Goal: Use online tool/utility

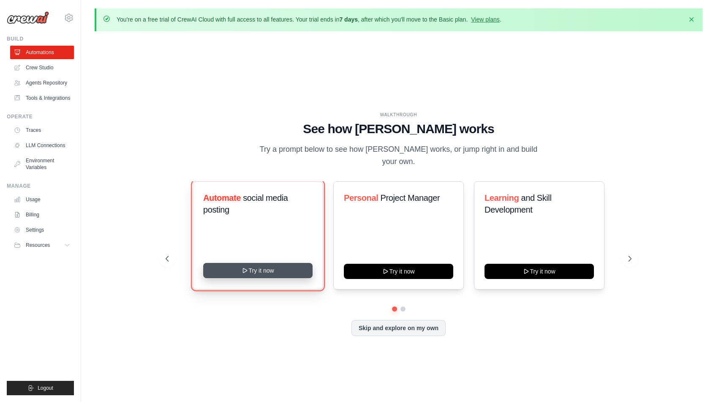
click at [259, 265] on button "Try it now" at bounding box center [257, 270] width 109 height 15
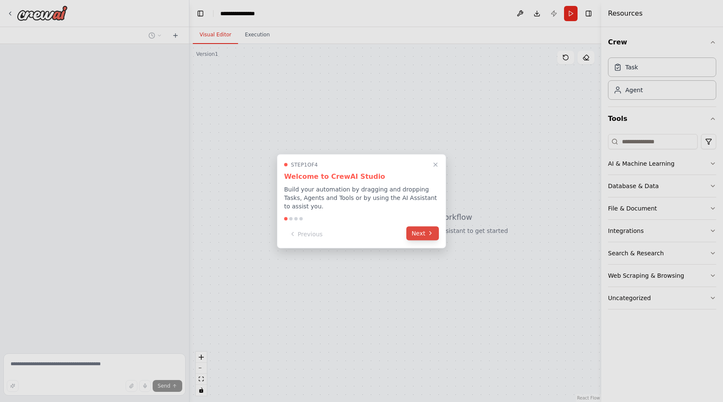
click at [416, 237] on button "Next" at bounding box center [422, 233] width 33 height 14
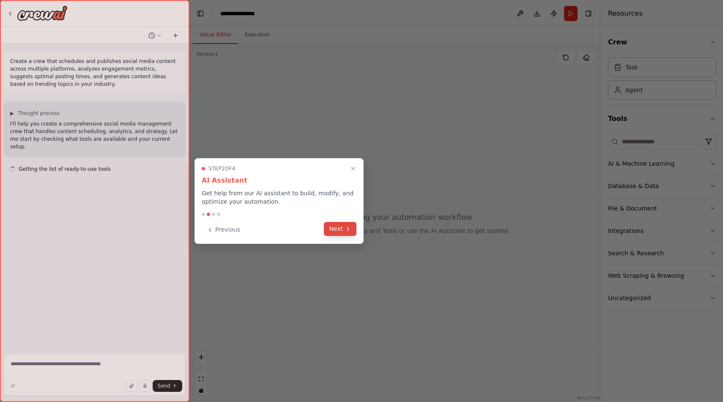
click at [346, 233] on button "Next" at bounding box center [340, 229] width 33 height 14
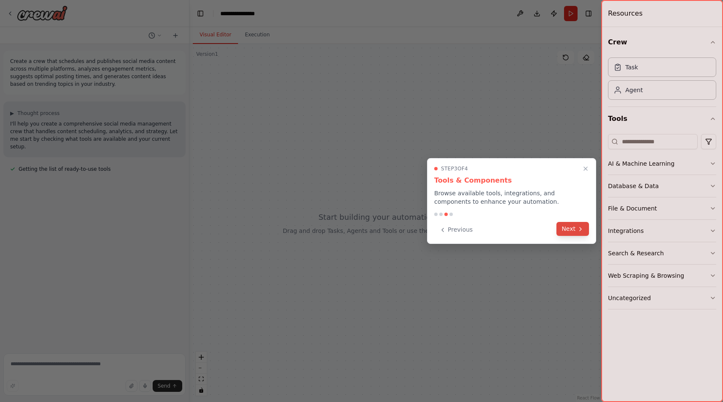
click at [567, 229] on button "Next" at bounding box center [572, 229] width 33 height 14
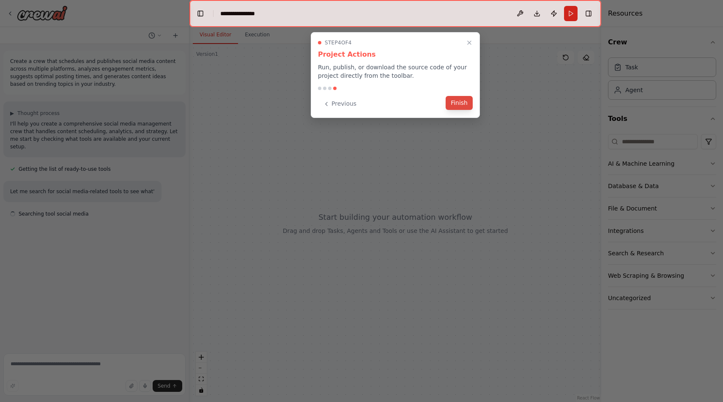
click at [463, 99] on button "Finish" at bounding box center [458, 103] width 27 height 14
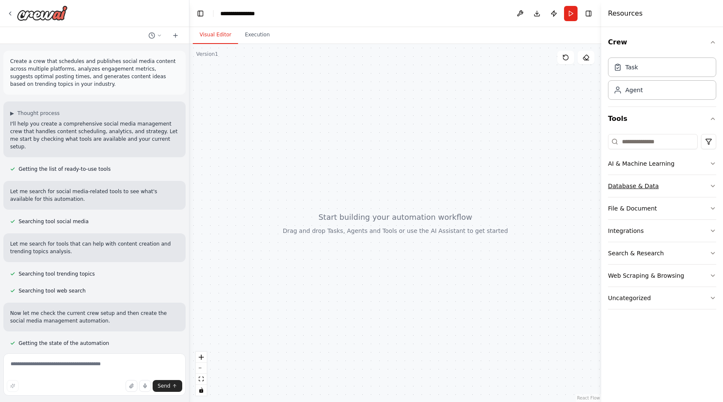
click at [644, 194] on button "Database & Data" at bounding box center [662, 186] width 108 height 22
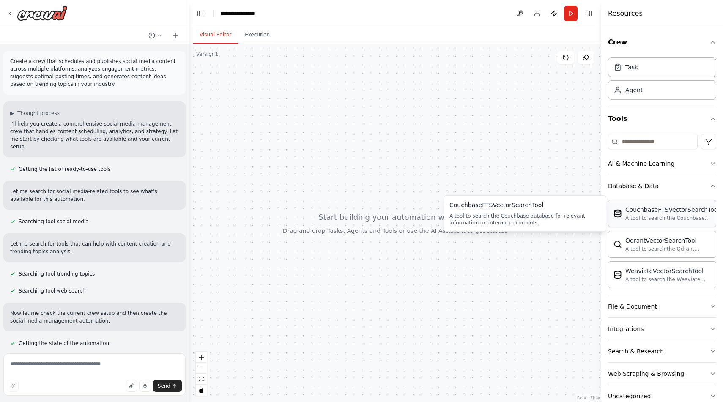
click at [683, 209] on div "CouchbaseFTSVectorSearchTool" at bounding box center [672, 209] width 94 height 8
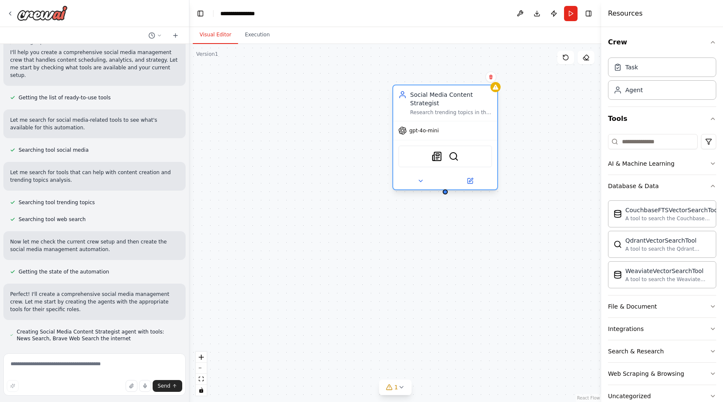
scroll to position [95, 0]
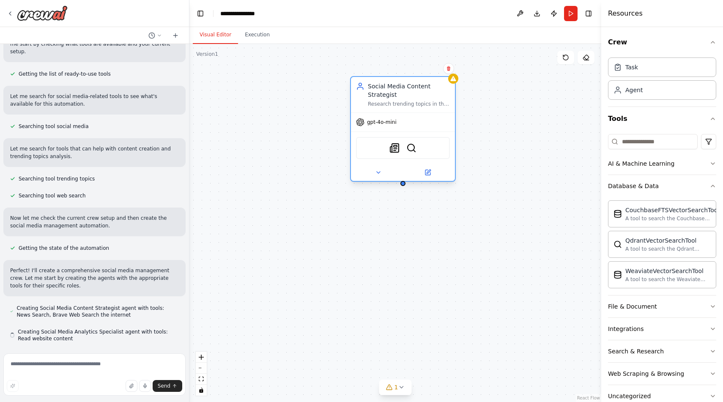
drag, startPoint x: 416, startPoint y: 103, endPoint x: 408, endPoint y: 92, distance: 13.0
click at [408, 92] on div "Social Media Content Strategist" at bounding box center [409, 90] width 82 height 17
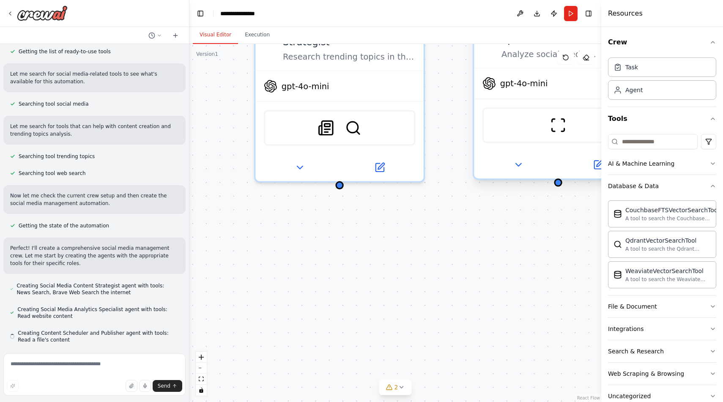
scroll to position [119, 0]
drag, startPoint x: 560, startPoint y: 185, endPoint x: 342, endPoint y: 188, distance: 218.1
click at [342, 188] on div "Social Media Content Strategist Research trending topics in the {industry} indu…" at bounding box center [395, 223] width 412 height 358
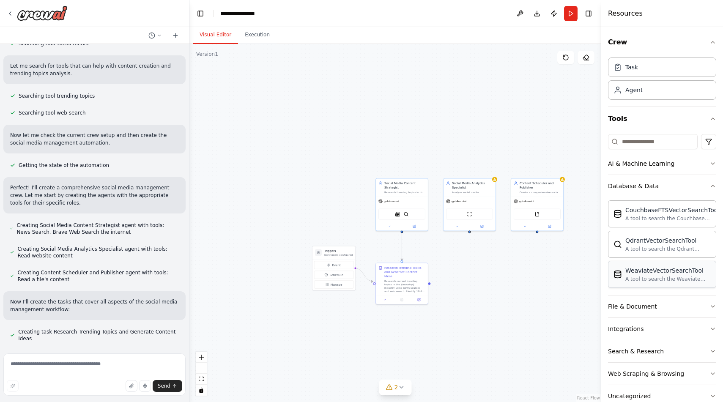
scroll to position [19, 0]
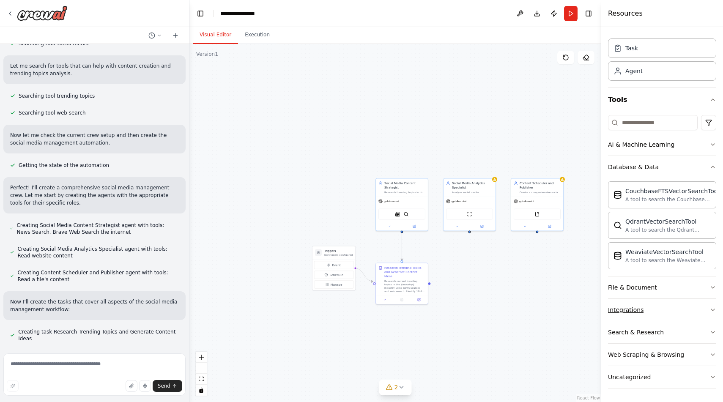
click at [640, 315] on button "Integrations" at bounding box center [662, 310] width 108 height 22
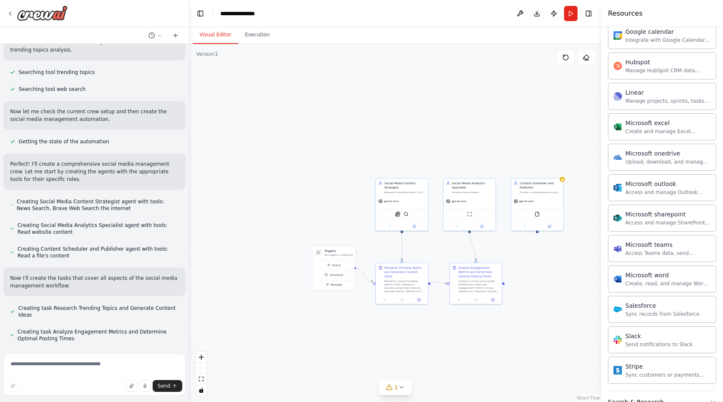
scroll to position [513, 0]
